Goal: Find specific page/section: Find specific page/section

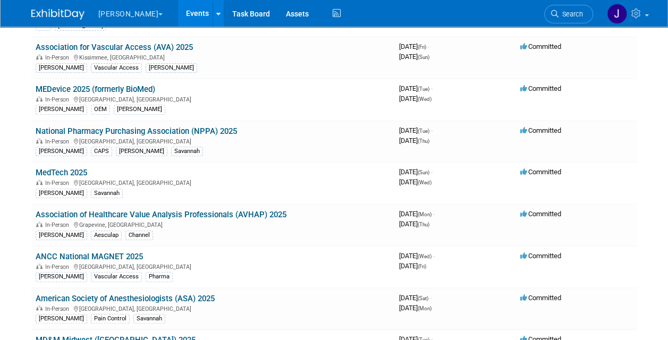
scroll to position [132, 0]
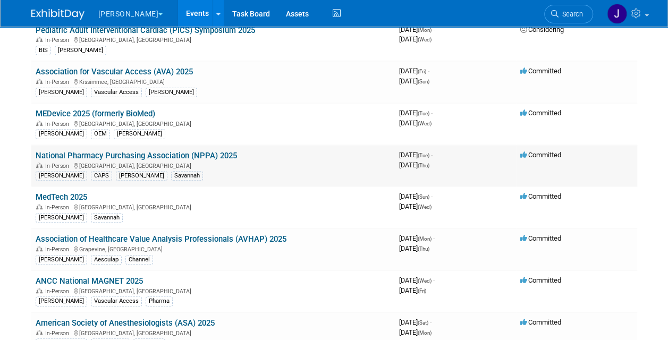
click at [181, 151] on link "National Pharmacy Purchasing Association (NPPA) 2025" at bounding box center [136, 156] width 201 height 10
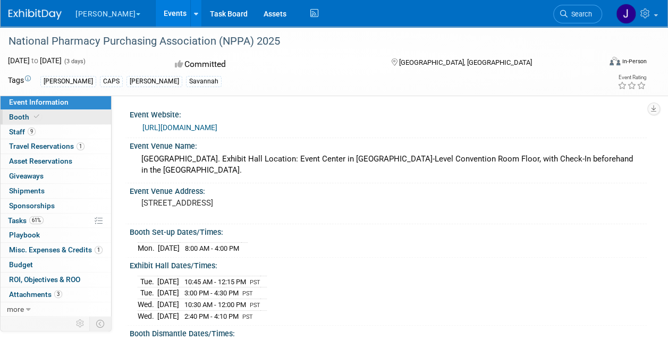
click at [20, 117] on span "Booth" at bounding box center [25, 117] width 32 height 9
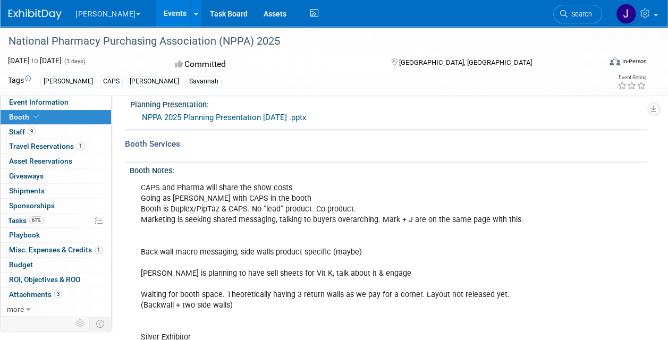
scroll to position [155, 0]
click at [475, 325] on div "CAPS and Pharma will share the show costs Going as [PERSON_NAME] with CAPS in t…" at bounding box center [338, 264] width 410 height 171
